Goal: Task Accomplishment & Management: Use online tool/utility

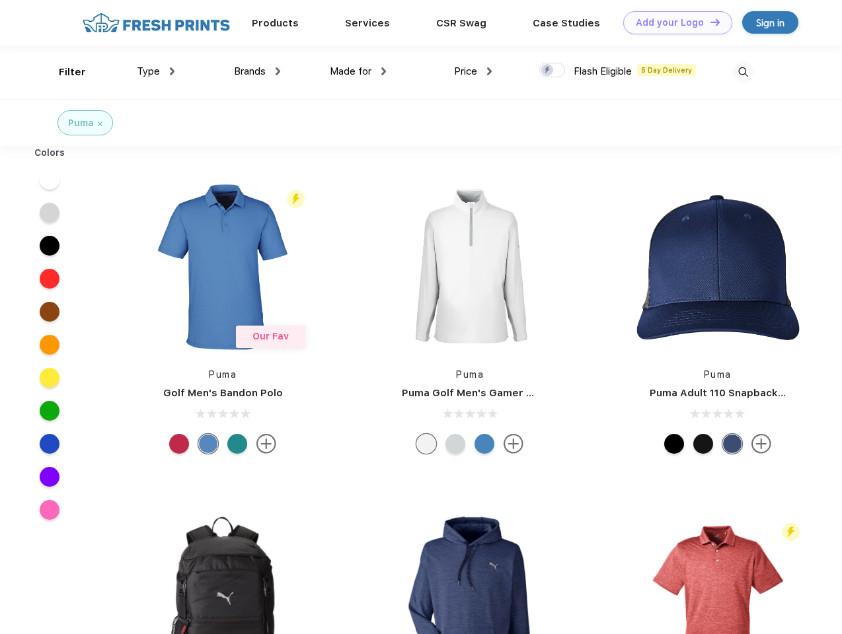
click at [673, 22] on link "Add your Logo Design Tool" at bounding box center [677, 22] width 109 height 23
click at [0, 0] on div "Design Tool" at bounding box center [0, 0] width 0 height 0
click at [709, 22] on link "Add your Logo Design Tool" at bounding box center [677, 22] width 109 height 23
click at [63, 72] on div "Filter" at bounding box center [72, 72] width 27 height 15
click at [156, 71] on span "Type" at bounding box center [148, 71] width 23 height 12
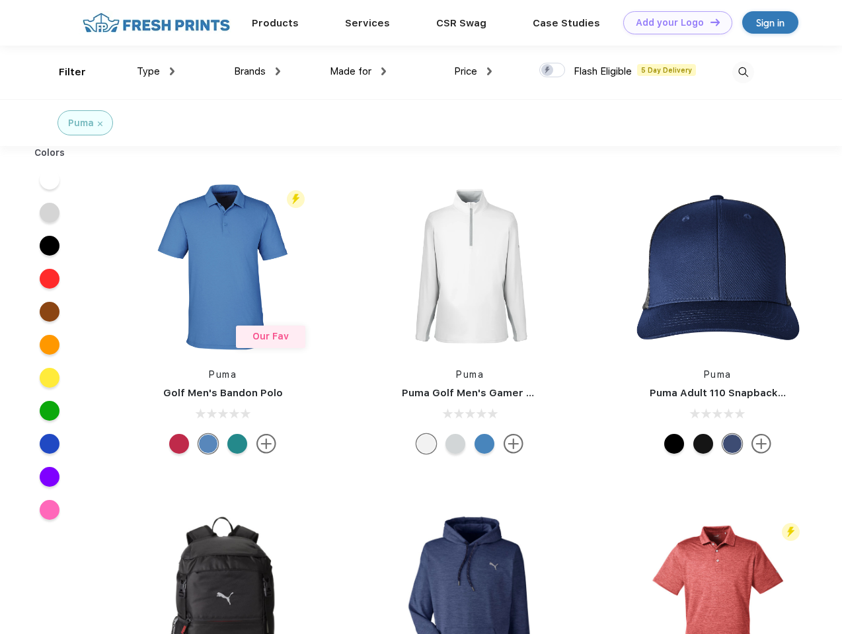
click at [257, 71] on span "Brands" at bounding box center [250, 71] width 32 height 12
click at [358, 71] on span "Made for" at bounding box center [351, 71] width 42 height 12
click at [473, 71] on span "Price" at bounding box center [465, 71] width 23 height 12
click at [553, 71] on div at bounding box center [552, 70] width 26 height 15
click at [548, 71] on input "checkbox" at bounding box center [543, 66] width 9 height 9
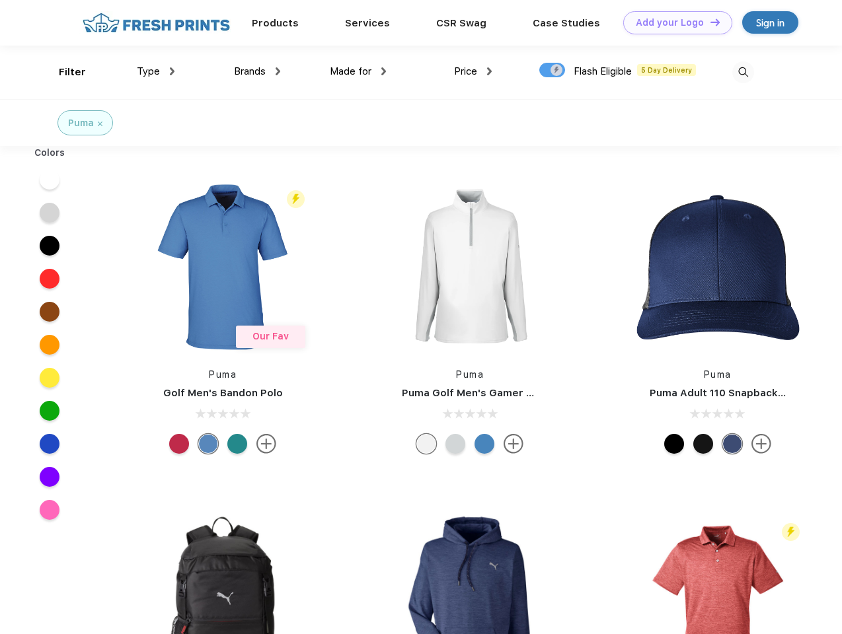
click at [743, 72] on img at bounding box center [743, 72] width 22 height 22
